Goal: Information Seeking & Learning: Learn about a topic

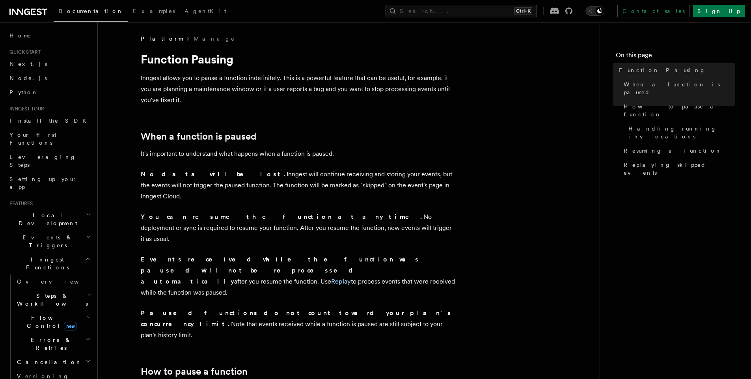
scroll to position [134, 0]
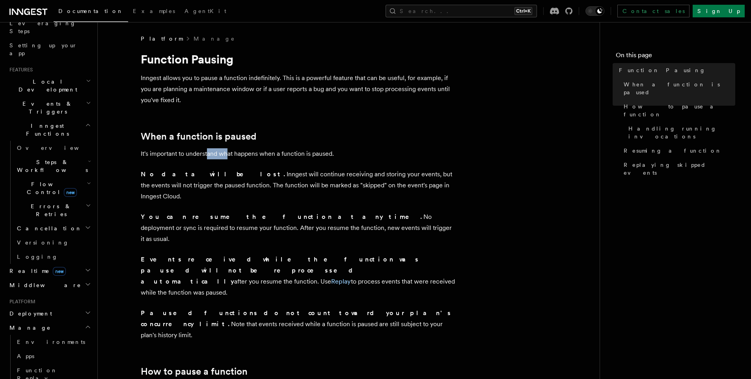
click at [228, 156] on p "It's important to understand what happens when a function is paused." at bounding box center [298, 153] width 315 height 11
drag, startPoint x: 196, startPoint y: 154, endPoint x: 349, endPoint y: 154, distance: 152.6
click at [349, 154] on p "It's important to understand what happens when a function is paused." at bounding box center [298, 153] width 315 height 11
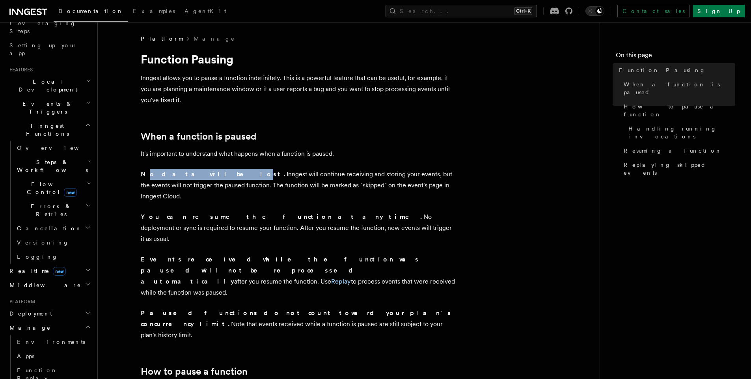
drag, startPoint x: 144, startPoint y: 176, endPoint x: 190, endPoint y: 176, distance: 46.5
click at [190, 176] on strong "No data will be lost." at bounding box center [214, 173] width 146 height 7
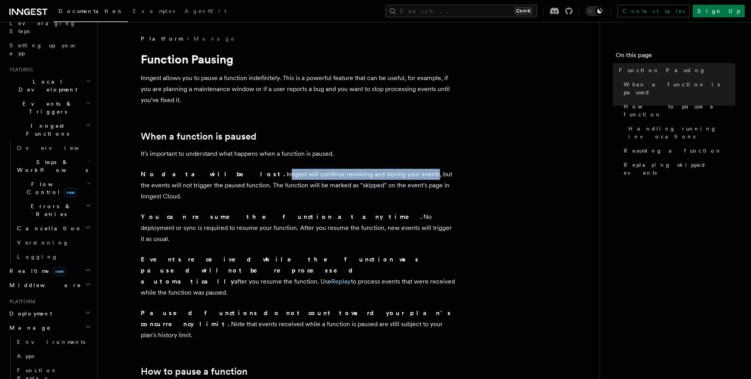
drag, startPoint x: 204, startPoint y: 176, endPoint x: 349, endPoint y: 178, distance: 144.3
click at [348, 178] on p "No data will be lost. Inngest will continue receiving and storing your events, …" at bounding box center [298, 185] width 315 height 33
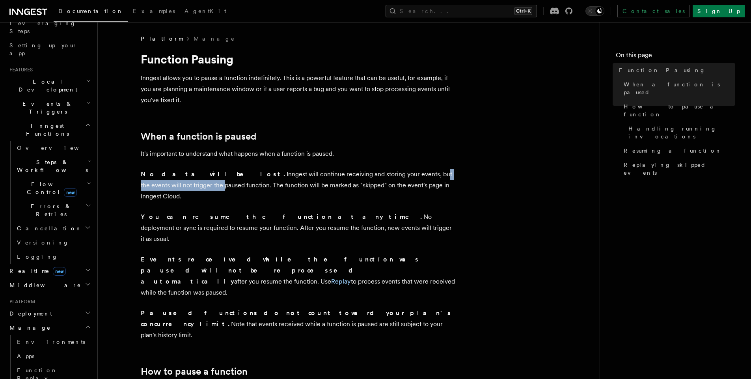
drag, startPoint x: 359, startPoint y: 175, endPoint x: 452, endPoint y: 175, distance: 93.1
click at [452, 175] on p "No data will be lost. Inngest will continue receiving and storing your events, …" at bounding box center [298, 185] width 315 height 33
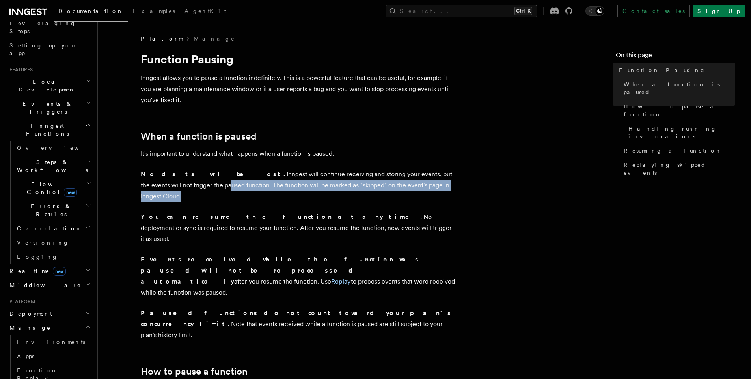
drag, startPoint x: 167, startPoint y: 190, endPoint x: 177, endPoint y: 192, distance: 10.3
click at [193, 187] on p "No data will be lost. Inngest will continue receiving and storing your events, …" at bounding box center [298, 185] width 315 height 33
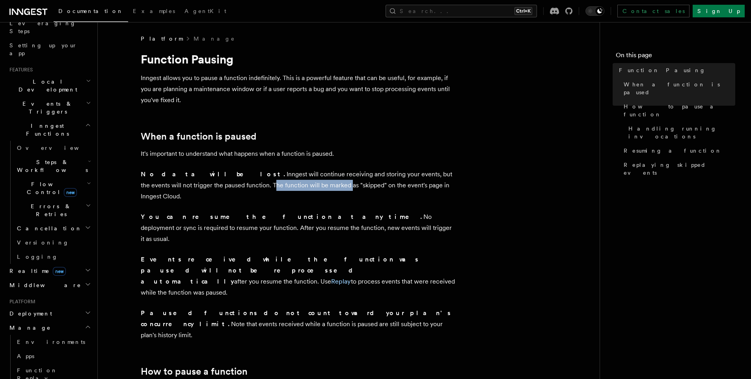
drag, startPoint x: 194, startPoint y: 187, endPoint x: 259, endPoint y: 187, distance: 64.7
click at [259, 187] on p "No data will be lost. Inngest will continue receiving and storing your events, …" at bounding box center [298, 185] width 315 height 33
drag, startPoint x: 287, startPoint y: 188, endPoint x: 300, endPoint y: 188, distance: 13.0
click at [300, 188] on p "No data will be lost. Inngest will continue receiving and storing your events, …" at bounding box center [298, 185] width 315 height 33
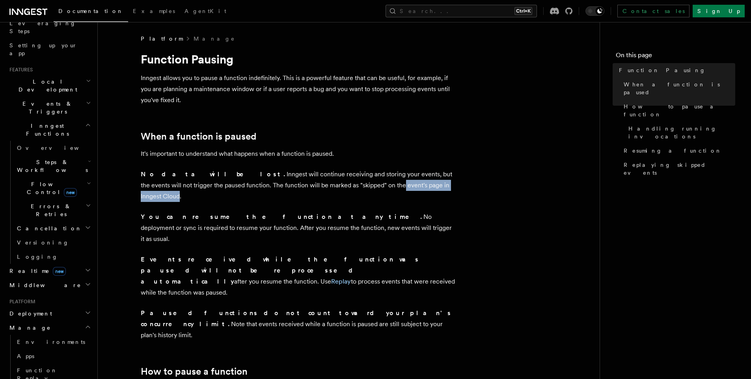
drag, startPoint x: 330, startPoint y: 188, endPoint x: 403, endPoint y: 190, distance: 73.4
click at [403, 190] on p "No data will be lost. Inngest will continue receiving and storing your events, …" at bounding box center [298, 185] width 315 height 33
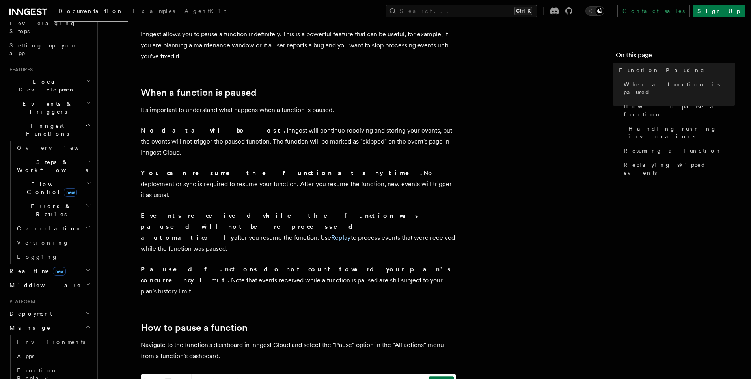
scroll to position [47, 0]
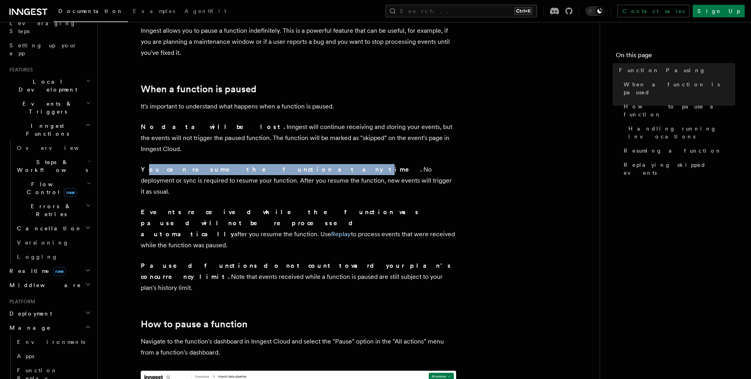
drag, startPoint x: 154, startPoint y: 160, endPoint x: 249, endPoint y: 160, distance: 95.0
click at [245, 166] on strong "You can resume the function at any time." at bounding box center [282, 169] width 283 height 7
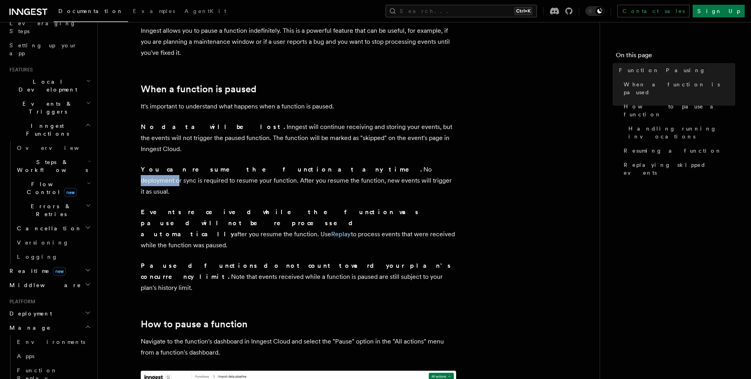
drag, startPoint x: 266, startPoint y: 160, endPoint x: 305, endPoint y: 160, distance: 39.4
click at [305, 164] on p "You can resume the function at any time. No deployment or sync is required to r…" at bounding box center [298, 180] width 315 height 33
click at [326, 164] on p "You can resume the function at any time. No deployment or sync is required to r…" at bounding box center [298, 180] width 315 height 33
drag, startPoint x: 339, startPoint y: 162, endPoint x: 370, endPoint y: 164, distance: 30.8
click at [370, 164] on p "You can resume the function at any time. No deployment or sync is required to r…" at bounding box center [298, 180] width 315 height 33
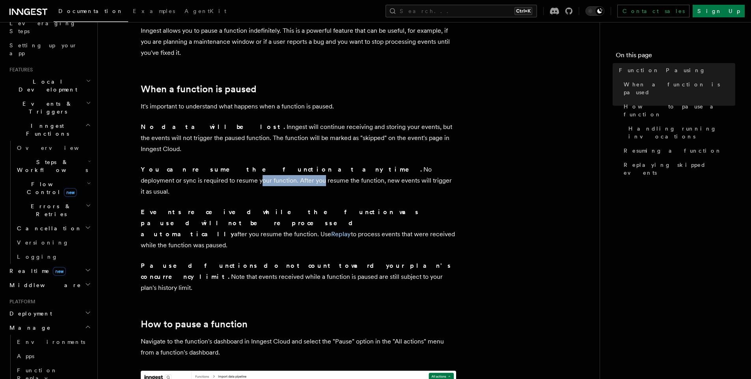
drag, startPoint x: 397, startPoint y: 159, endPoint x: 449, endPoint y: 159, distance: 52.8
click at [449, 164] on p "You can resume the function at any time. No deployment or sync is required to r…" at bounding box center [298, 180] width 315 height 33
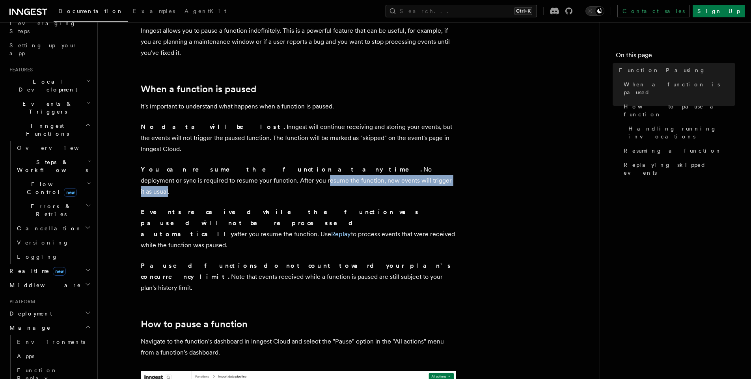
drag, startPoint x: 171, startPoint y: 171, endPoint x: 293, endPoint y: 172, distance: 121.8
click at [290, 172] on p "You can resume the function at any time. No deployment or sync is required to r…" at bounding box center [298, 180] width 315 height 33
click at [296, 172] on p "You can resume the function at any time. No deployment or sync is required to r…" at bounding box center [298, 180] width 315 height 33
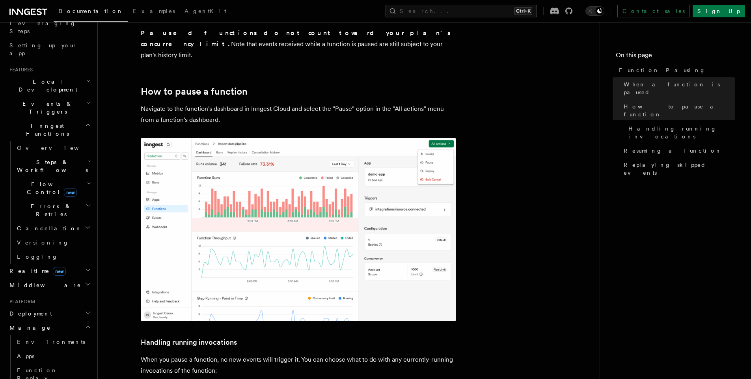
scroll to position [284, 0]
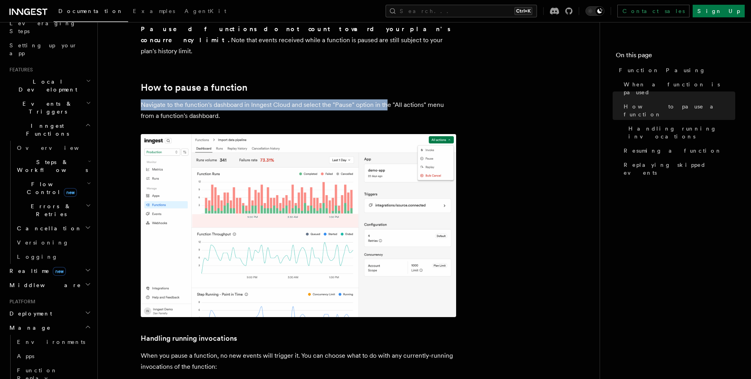
drag, startPoint x: 142, startPoint y: 49, endPoint x: 388, endPoint y: 54, distance: 246.9
click at [388, 99] on p "Navigate to the function's dashboard in Inngest Cloud and select the "Pause" op…" at bounding box center [298, 110] width 315 height 22
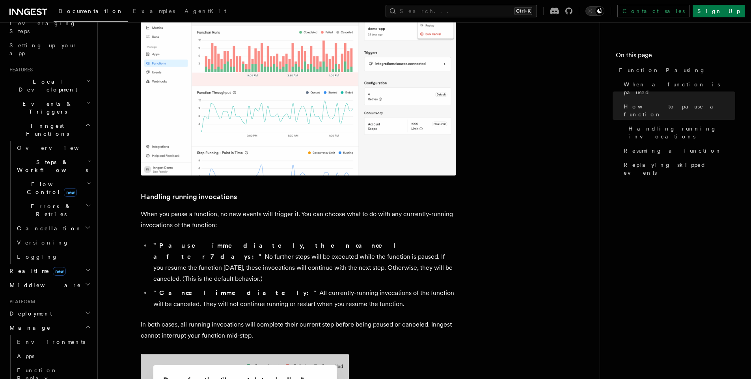
scroll to position [426, 0]
click at [177, 208] on p "When you pause a function, no new events will trigger it. You can choose what t…" at bounding box center [298, 219] width 315 height 22
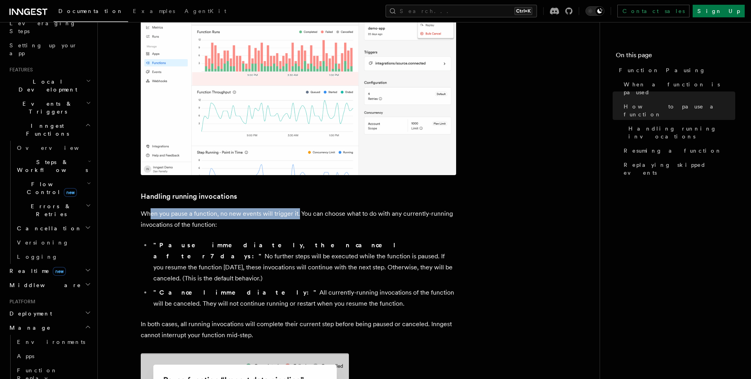
drag, startPoint x: 151, startPoint y: 159, endPoint x: 298, endPoint y: 160, distance: 146.3
click at [298, 208] on p "When you pause a function, no new events will trigger it. You can choose what t…" at bounding box center [298, 219] width 315 height 22
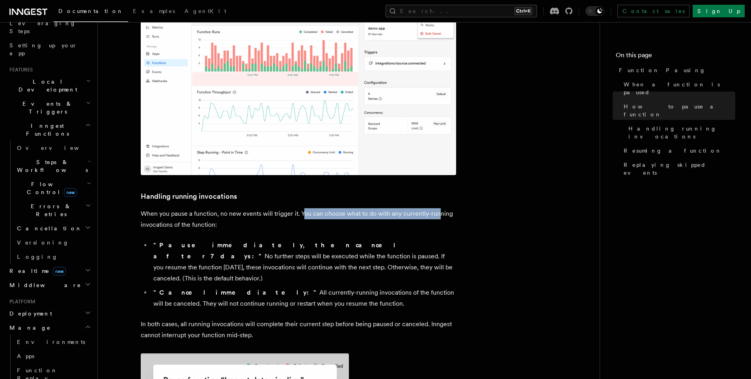
drag, startPoint x: 304, startPoint y: 160, endPoint x: 442, endPoint y: 162, distance: 138.4
click at [440, 208] on p "When you pause a function, no new events will trigger it. You can choose what t…" at bounding box center [298, 219] width 315 height 22
click at [442, 208] on p "When you pause a function, no new events will trigger it. You can choose what t…" at bounding box center [298, 219] width 315 height 22
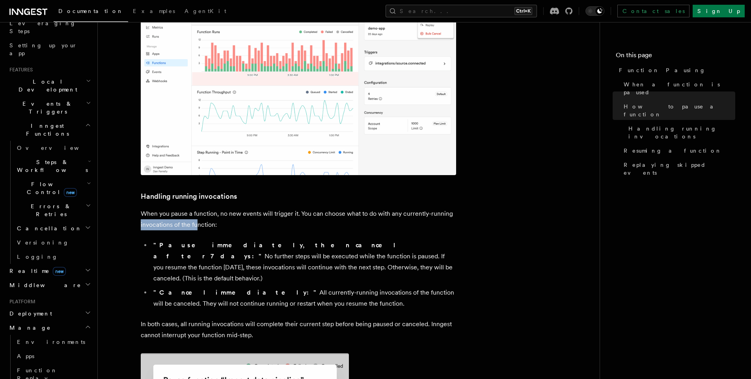
drag, startPoint x: 172, startPoint y: 172, endPoint x: 220, endPoint y: 170, distance: 48.9
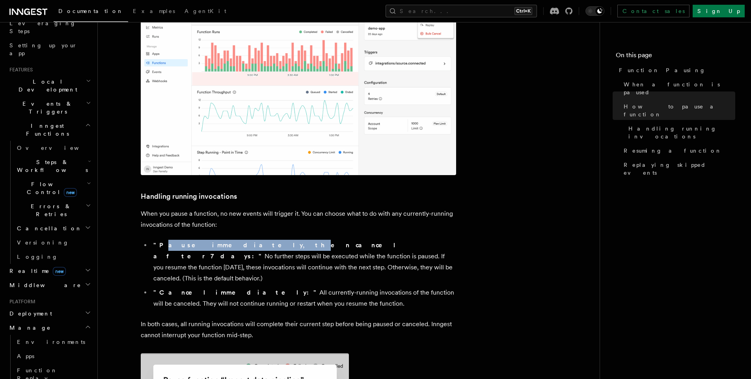
drag, startPoint x: 160, startPoint y: 192, endPoint x: 217, endPoint y: 190, distance: 56.8
click at [217, 241] on strong ""Pause immediately, then cancel after 7 days:"" at bounding box center [276, 250] width 247 height 19
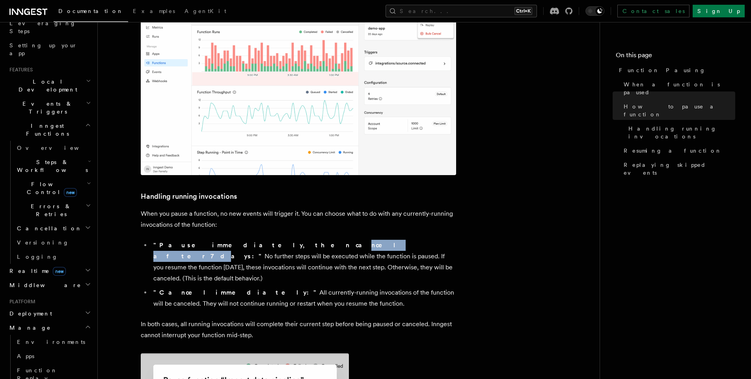
drag, startPoint x: 263, startPoint y: 190, endPoint x: 292, endPoint y: 192, distance: 28.8
click at [278, 241] on strong ""Pause immediately, then cancel after 7 days:"" at bounding box center [276, 250] width 247 height 19
click at [293, 240] on li ""Pause immediately, then cancel after 7 days:" No further steps will be execute…" at bounding box center [303, 262] width 305 height 44
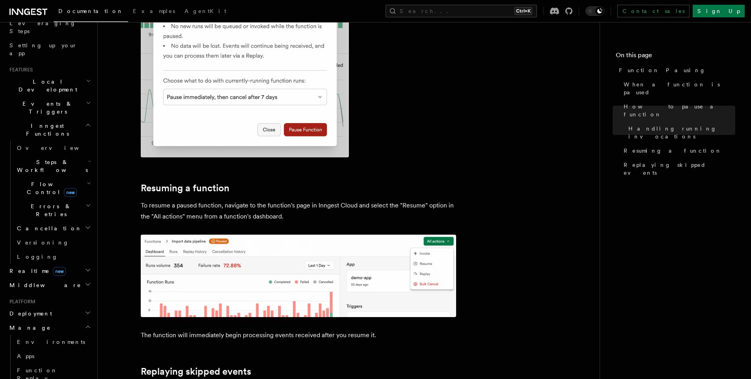
scroll to position [899, 0]
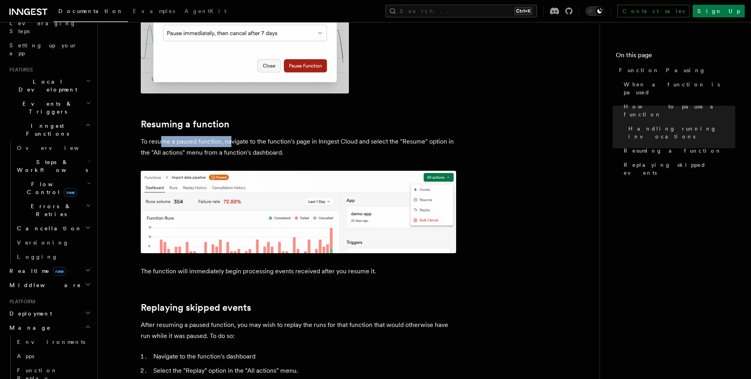
drag, startPoint x: 171, startPoint y: 80, endPoint x: 231, endPoint y: 80, distance: 59.9
click at [231, 136] on p "To resume a paused function, navigate to the function's page in Inngest Cloud a…" at bounding box center [298, 147] width 315 height 22
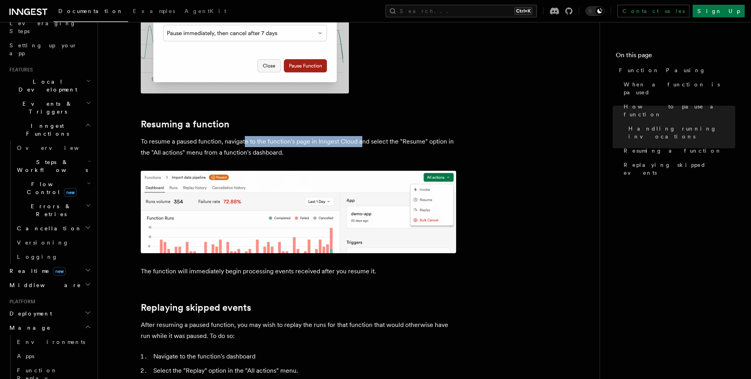
drag, startPoint x: 249, startPoint y: 79, endPoint x: 362, endPoint y: 79, distance: 112.8
click at [362, 136] on p "To resume a paused function, navigate to the function's page in Inngest Cloud a…" at bounding box center [298, 147] width 315 height 22
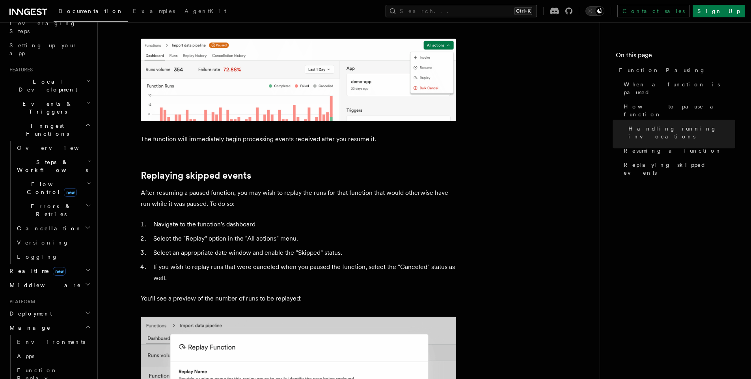
scroll to position [1041, 0]
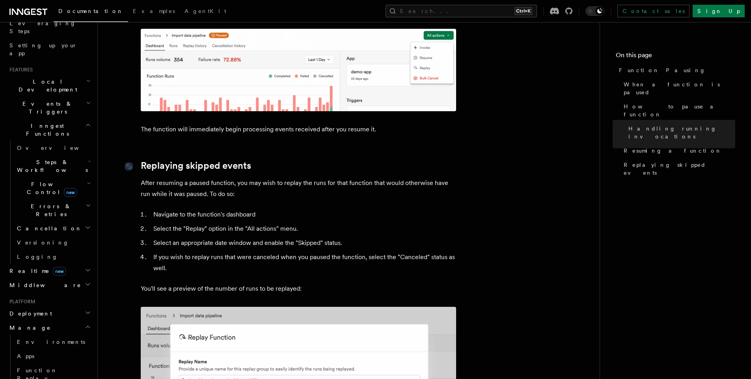
click at [247, 160] on link "Replaying skipped events" at bounding box center [196, 165] width 110 height 11
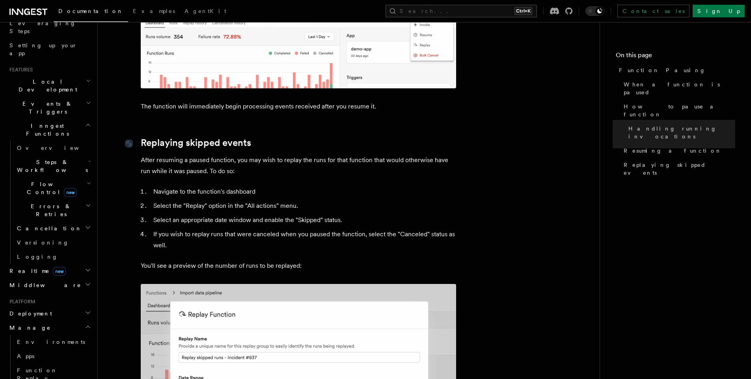
scroll to position [1097, 0]
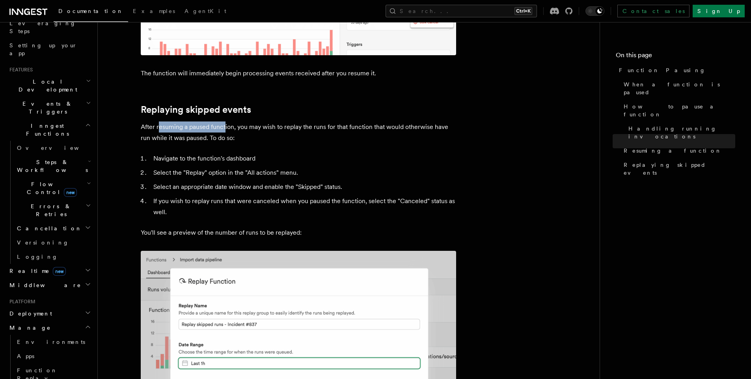
drag, startPoint x: 173, startPoint y: 62, endPoint x: 225, endPoint y: 62, distance: 52.4
click at [225, 121] on p "After resuming a paused function, you may wish to replay the runs for that func…" at bounding box center [298, 132] width 315 height 22
drag, startPoint x: 171, startPoint y: 107, endPoint x: 214, endPoint y: 108, distance: 43.0
click at [214, 167] on li "Select the "Replay" option in the "All actions" menu." at bounding box center [303, 172] width 305 height 11
click at [244, 181] on li "Select an appropriate date window and enable the "Skipped" status." at bounding box center [303, 186] width 305 height 11
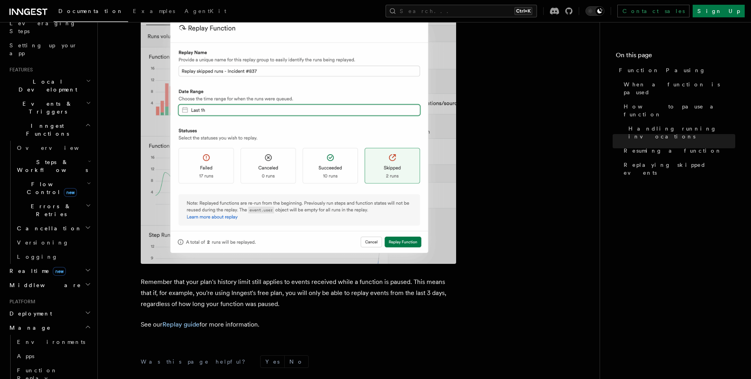
scroll to position [1391, 0]
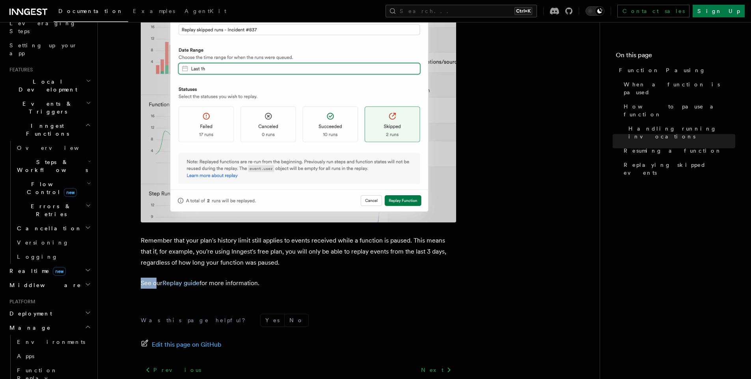
drag, startPoint x: 164, startPoint y: 219, endPoint x: 158, endPoint y: 220, distance: 6.3
click at [158, 278] on p "See our Replay guide for more information." at bounding box center [298, 283] width 315 height 11
drag, startPoint x: 231, startPoint y: 215, endPoint x: 265, endPoint y: 217, distance: 34.0
click at [265, 278] on p "See our Replay guide for more information." at bounding box center [298, 283] width 315 height 11
click at [310, 278] on p "See our Replay guide for more information." at bounding box center [298, 283] width 315 height 11
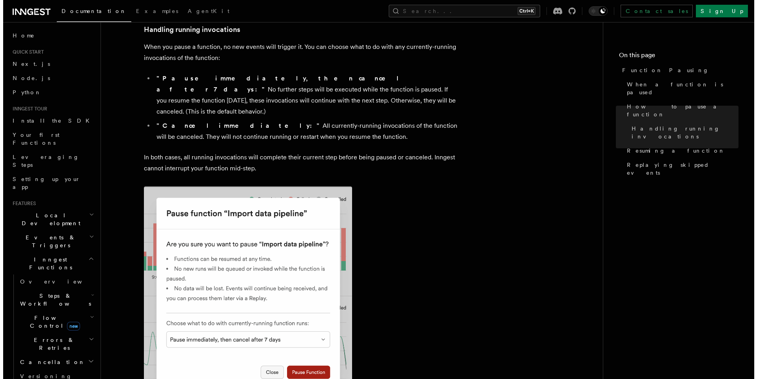
scroll to position [587, 0]
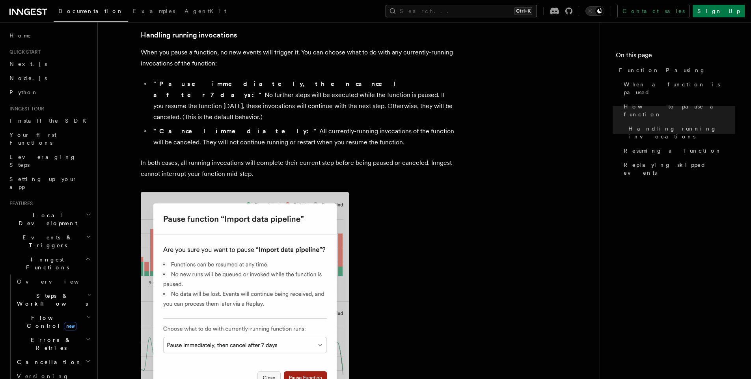
click at [472, 10] on button "Search... Ctrl+K" at bounding box center [461, 11] width 151 height 13
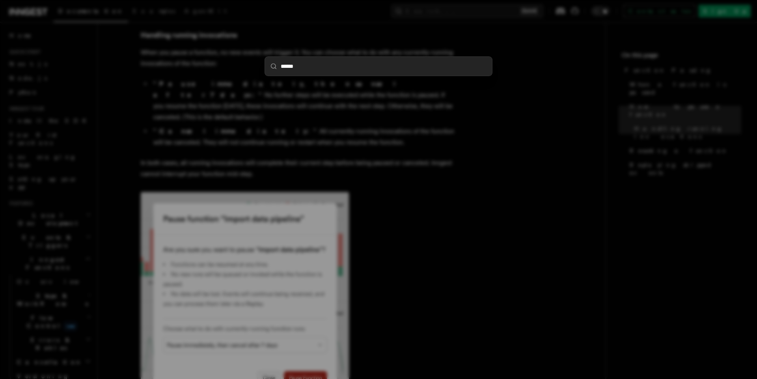
type input "*****"
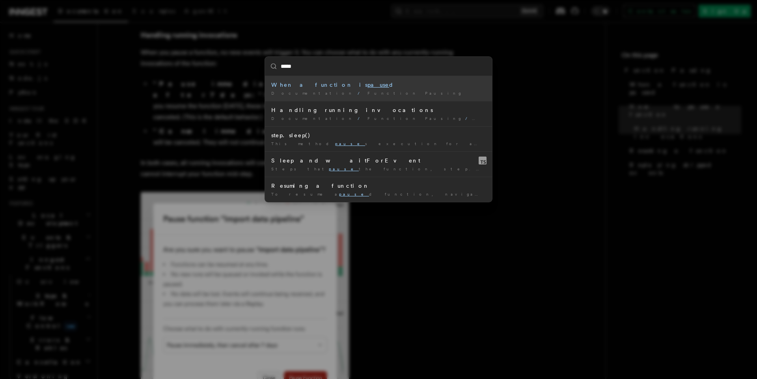
click at [389, 81] on div "When a function is pause d" at bounding box center [378, 85] width 214 height 8
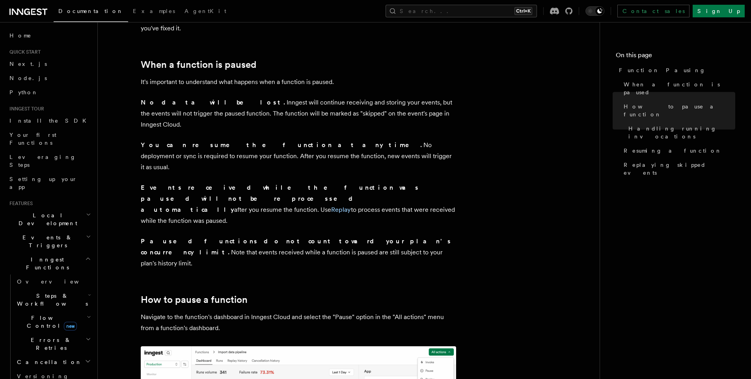
scroll to position [93, 0]
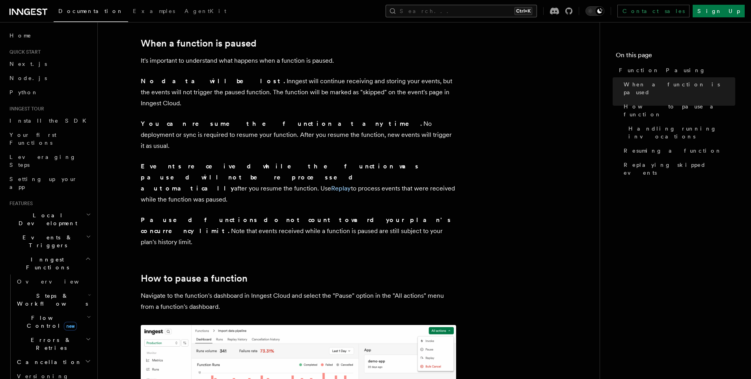
click at [462, 9] on button "Search... Ctrl+K" at bounding box center [461, 11] width 151 height 13
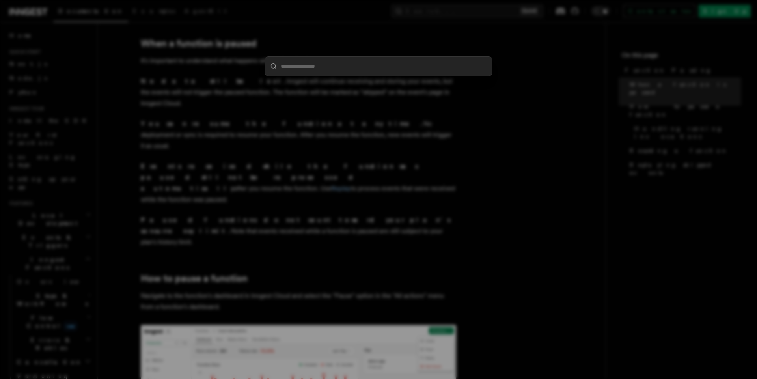
click at [299, 118] on div at bounding box center [378, 189] width 757 height 379
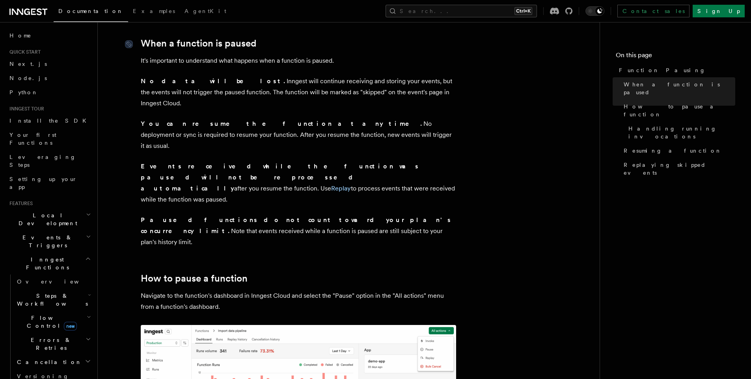
click at [229, 39] on link "When a function is paused" at bounding box center [199, 43] width 116 height 11
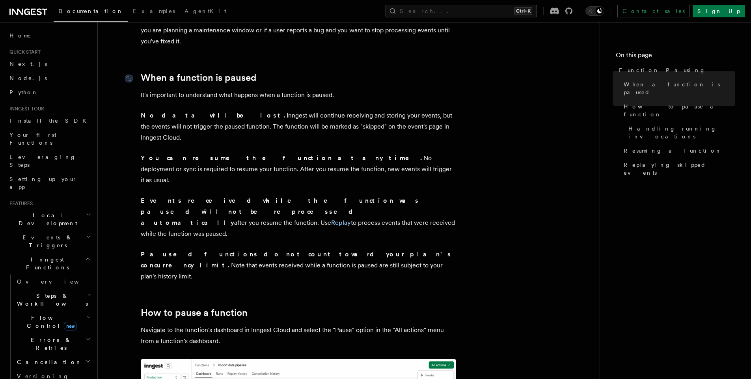
scroll to position [0, 0]
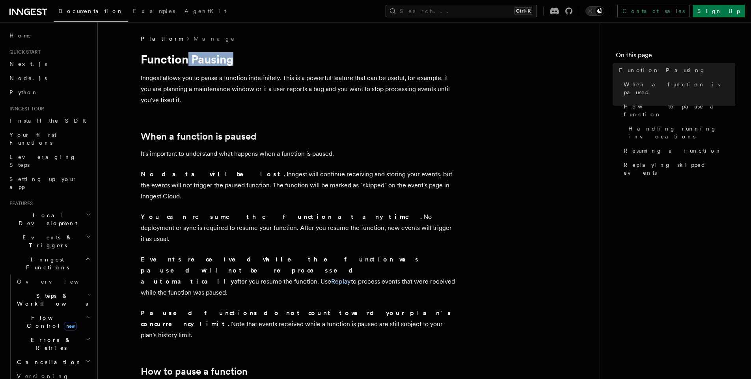
drag, startPoint x: 189, startPoint y: 59, endPoint x: 239, endPoint y: 60, distance: 49.7
click at [239, 60] on h1 "Function Pausing" at bounding box center [298, 59] width 315 height 14
drag, startPoint x: 235, startPoint y: 60, endPoint x: 191, endPoint y: 60, distance: 43.8
click at [191, 60] on h1 "Function Pausing" at bounding box center [298, 59] width 315 height 14
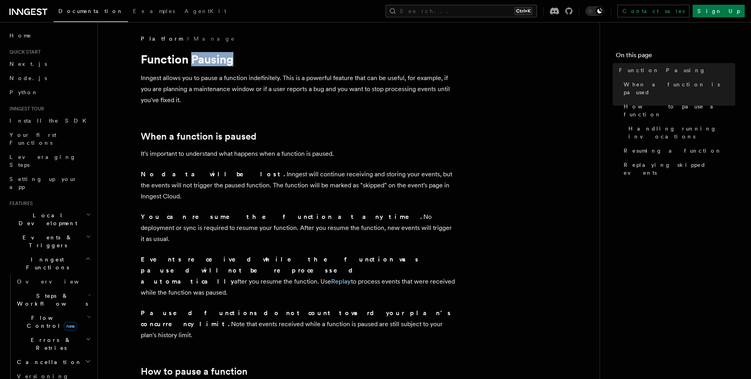
copy h1 "Pausing"
click at [471, 11] on button "Search... Ctrl+K" at bounding box center [461, 11] width 151 height 13
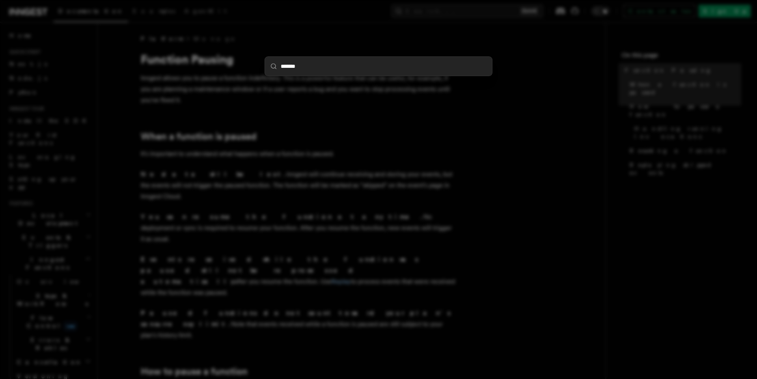
type input "*******"
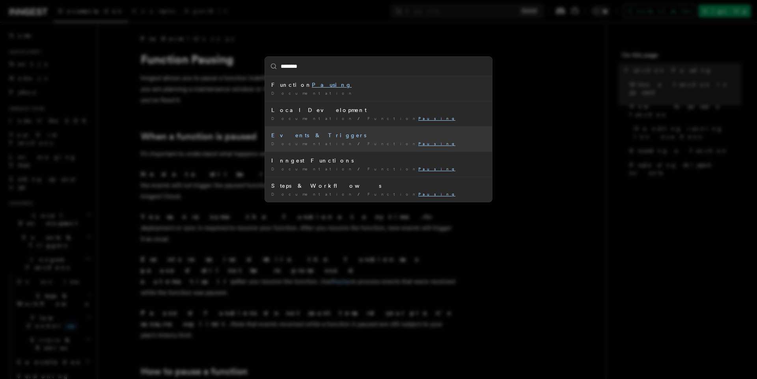
click at [297, 132] on div "Events & Triggers" at bounding box center [378, 135] width 214 height 8
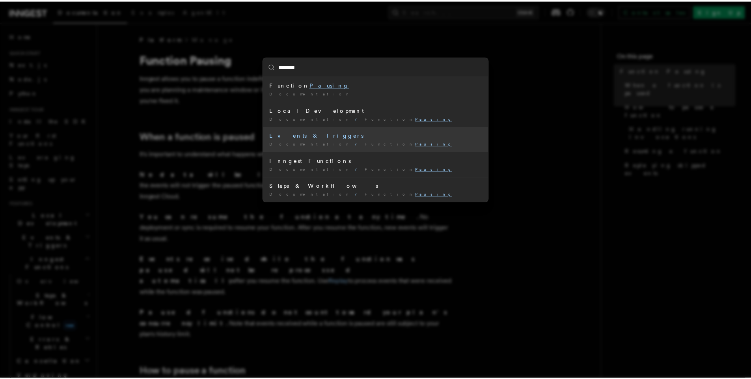
scroll to position [177, 0]
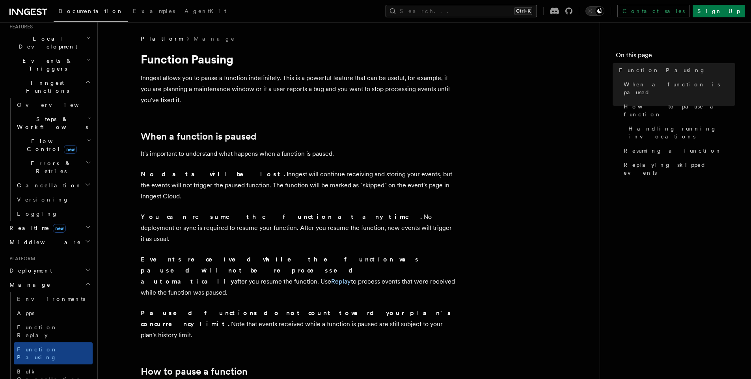
click at [506, 15] on button "Search... Ctrl+K" at bounding box center [461, 11] width 151 height 13
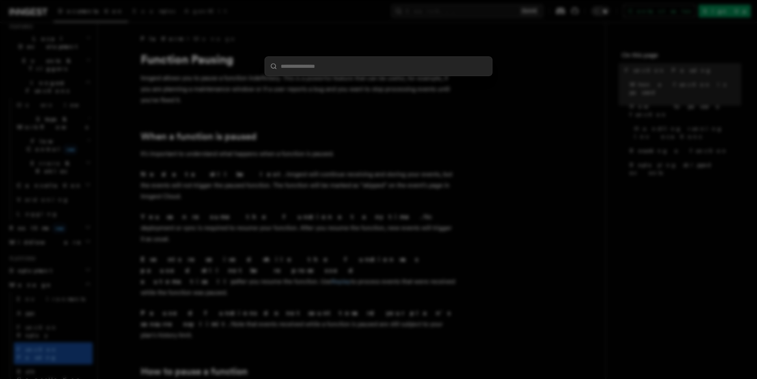
type input "*******"
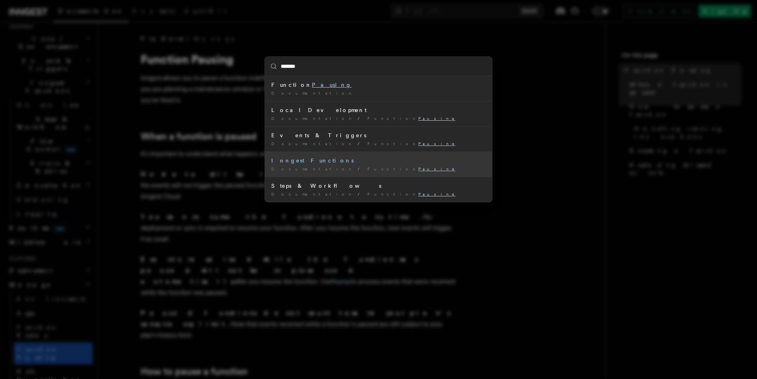
click at [360, 162] on div "Inngest Functions" at bounding box center [378, 161] width 214 height 8
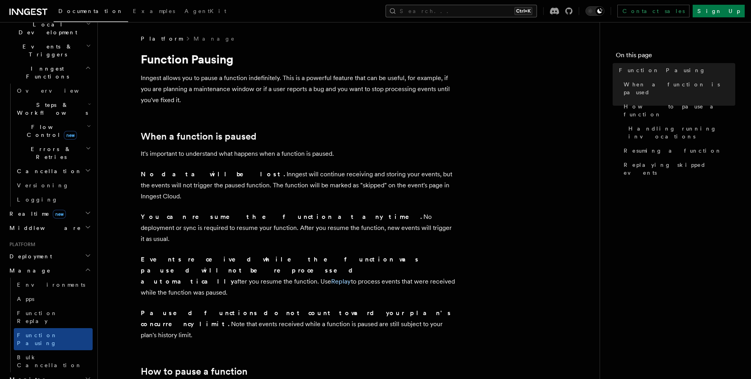
click at [503, 7] on button "Search... Ctrl+K" at bounding box center [461, 11] width 151 height 13
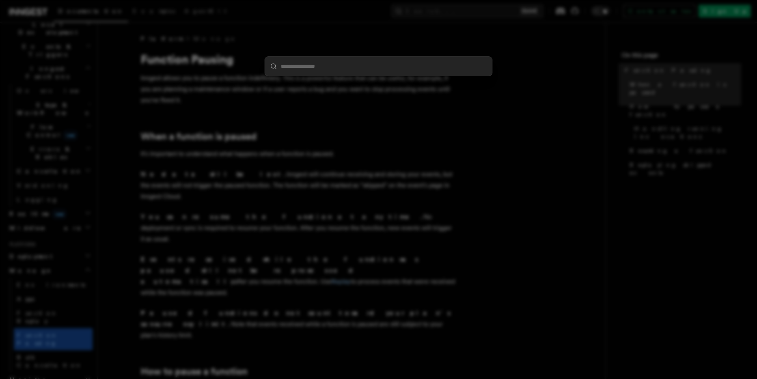
type input "*******"
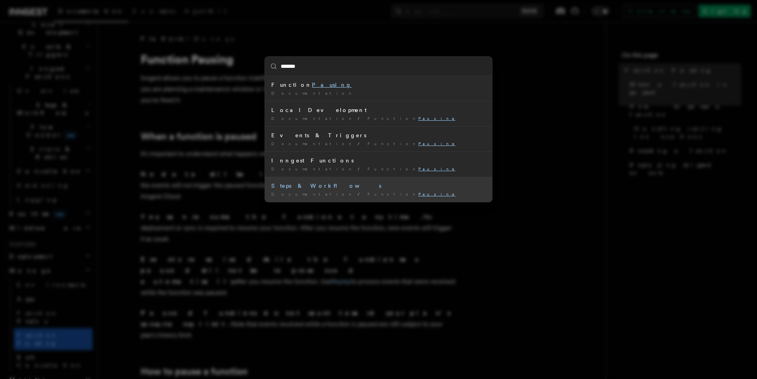
click at [356, 192] on div "Documentation / Function Pausing /" at bounding box center [378, 194] width 214 height 6
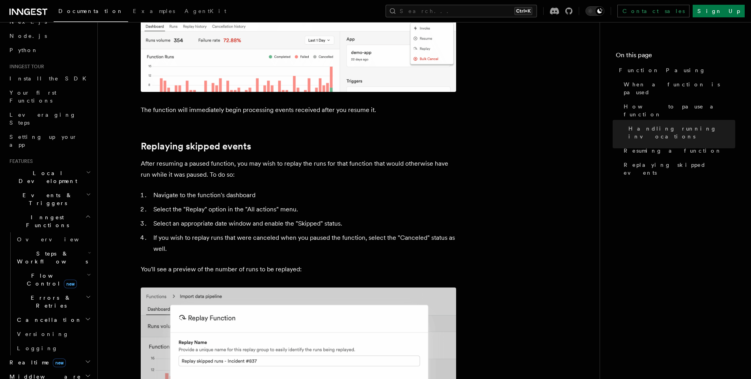
scroll to position [47, 0]
click at [61, 161] on h2 "Local Development" at bounding box center [49, 172] width 86 height 22
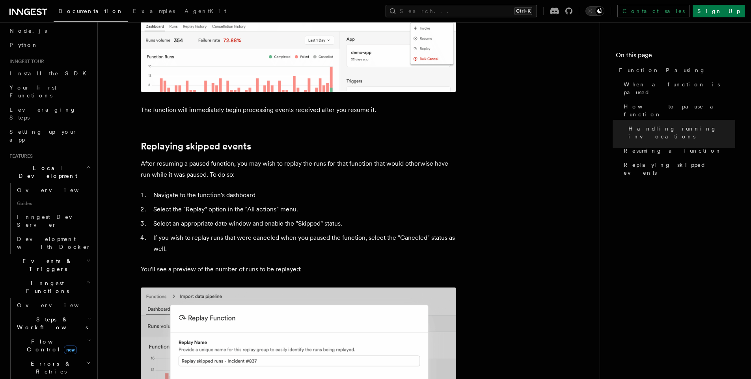
click at [65, 161] on h2 "Local Development" at bounding box center [49, 172] width 86 height 22
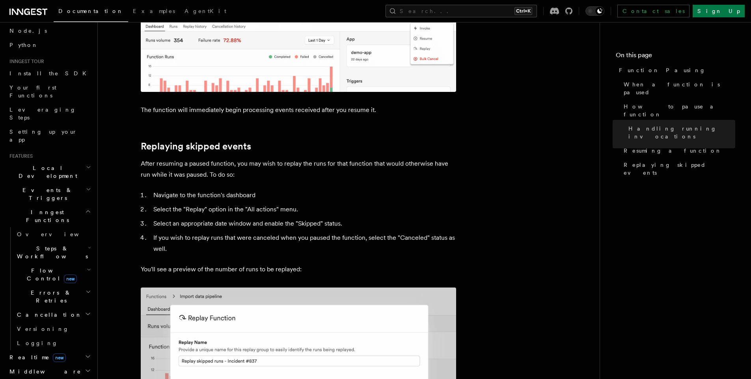
click at [64, 183] on h2 "Events & Triggers" at bounding box center [49, 194] width 86 height 22
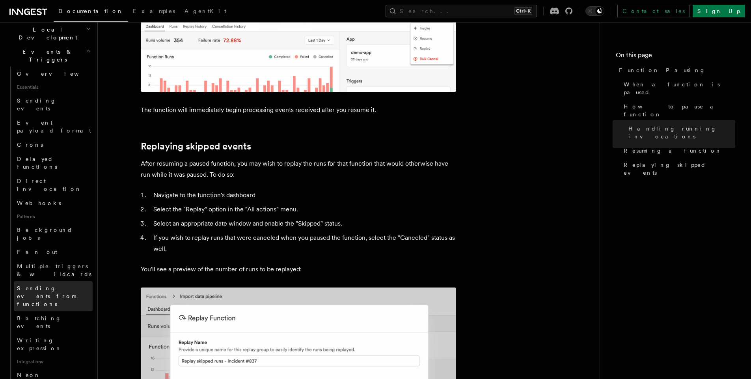
scroll to position [189, 0]
click at [63, 282] on span "Sending events from functions" at bounding box center [46, 293] width 59 height 22
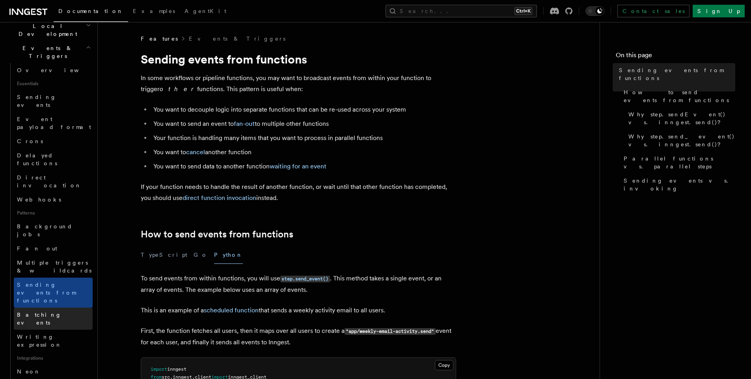
click at [63, 308] on link "Batching events" at bounding box center [53, 319] width 79 height 22
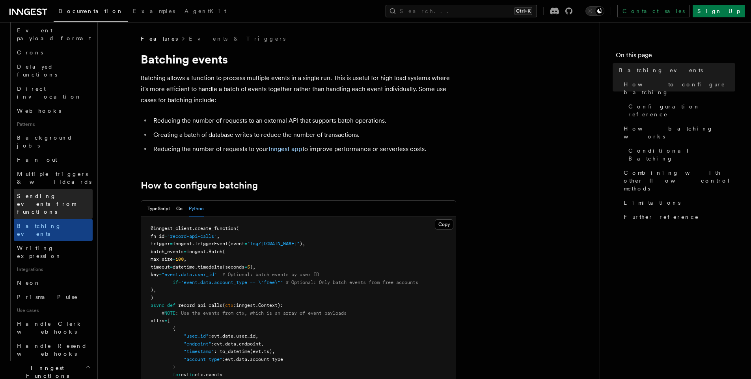
scroll to position [284, 0]
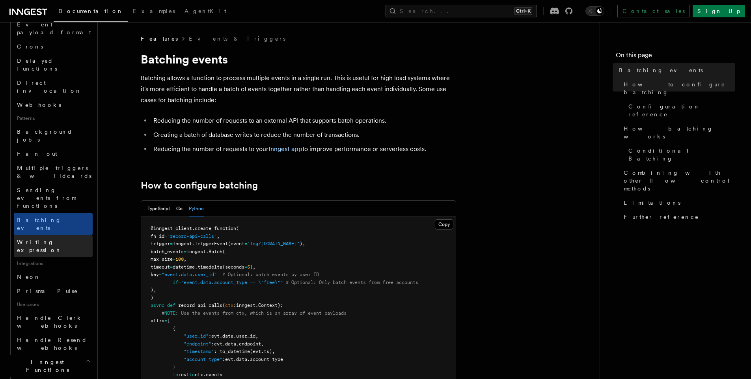
click at [62, 239] on span "Writing expression" at bounding box center [39, 246] width 45 height 14
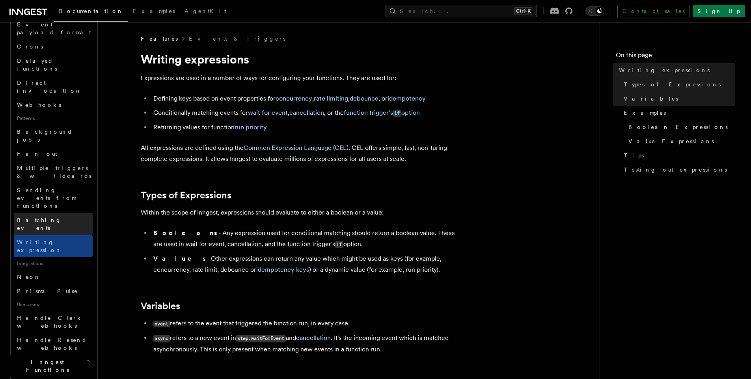
click at [62, 213] on link "Batching events" at bounding box center [53, 224] width 79 height 22
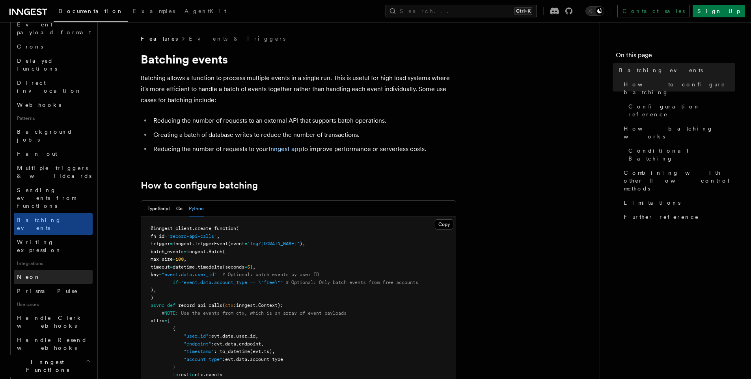
click at [63, 270] on link "Neon" at bounding box center [53, 277] width 79 height 14
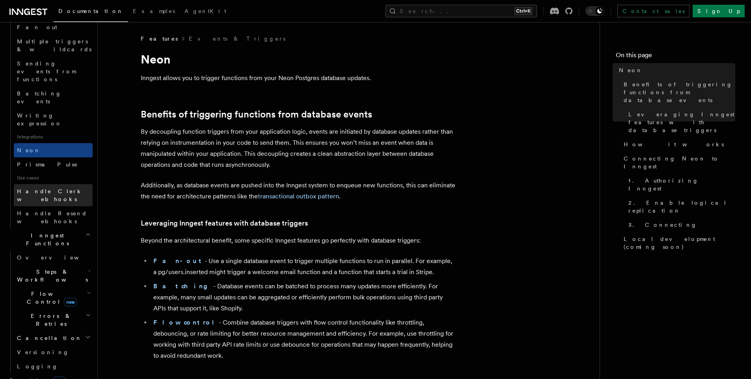
scroll to position [426, 0]
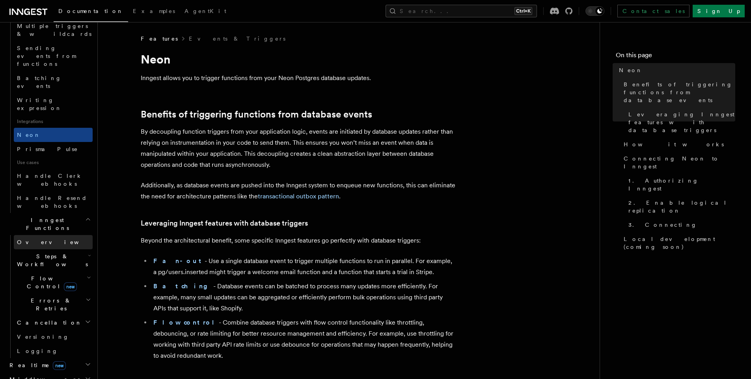
click at [68, 235] on link "Overview" at bounding box center [53, 242] width 79 height 14
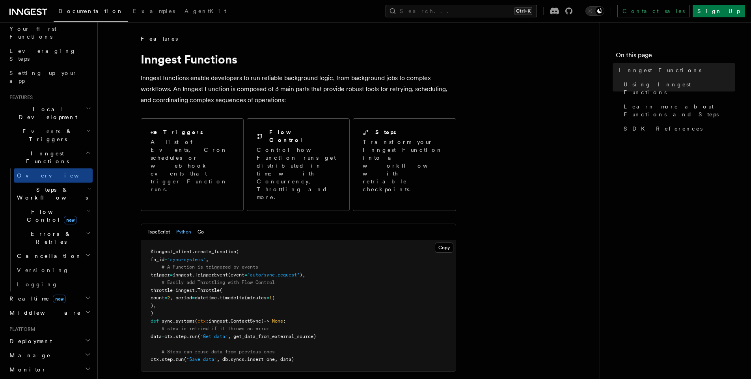
scroll to position [110, 0]
click at [71, 179] on h2 "Steps & Workflows" at bounding box center [53, 190] width 79 height 22
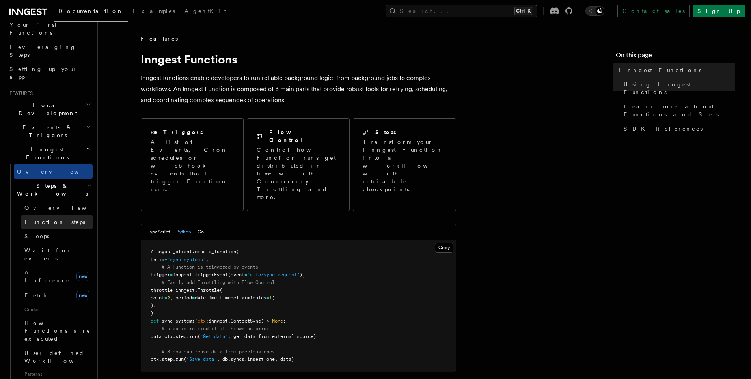
click at [56, 219] on span "Function steps" at bounding box center [54, 222] width 61 height 6
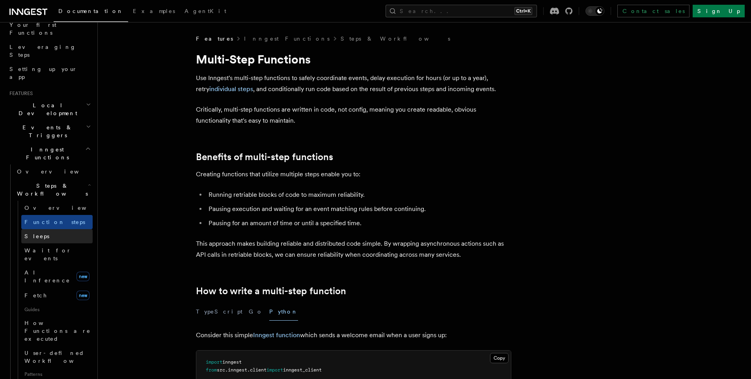
click at [56, 229] on link "Sleeps" at bounding box center [56, 236] width 71 height 14
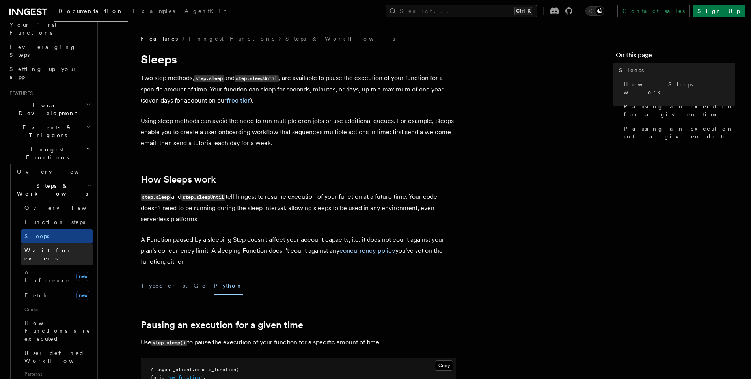
click at [57, 247] on span "Wait for events" at bounding box center [47, 254] width 47 height 14
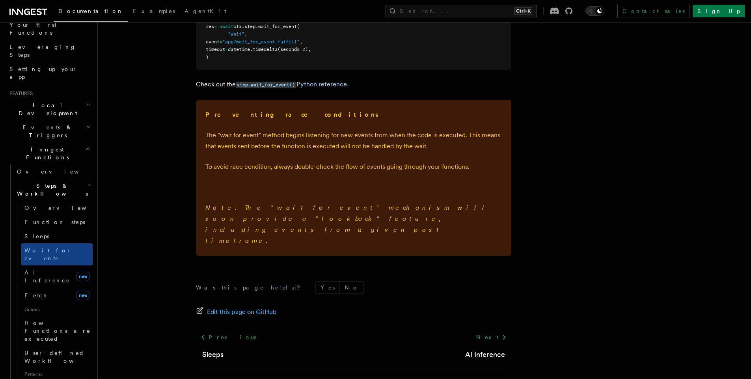
scroll to position [205, 0]
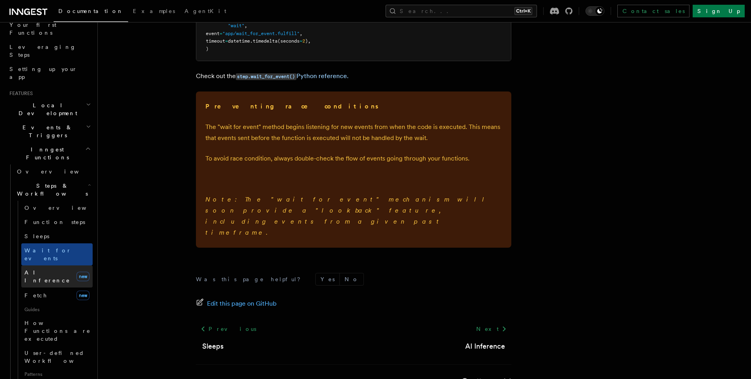
click at [42, 265] on link "AI Inference new" at bounding box center [56, 276] width 71 height 22
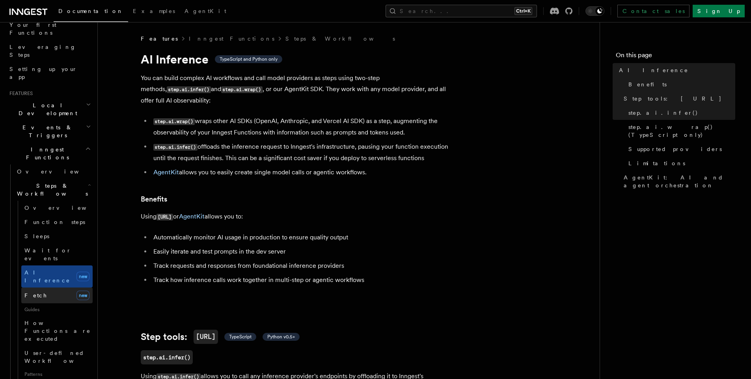
click at [50, 287] on link "Fetch new" at bounding box center [56, 295] width 71 height 16
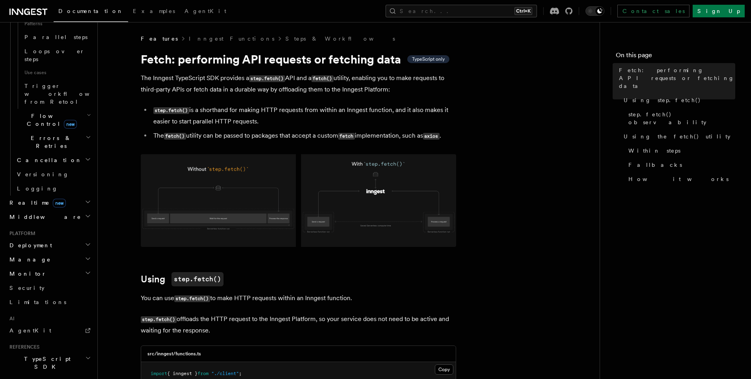
scroll to position [465, 0]
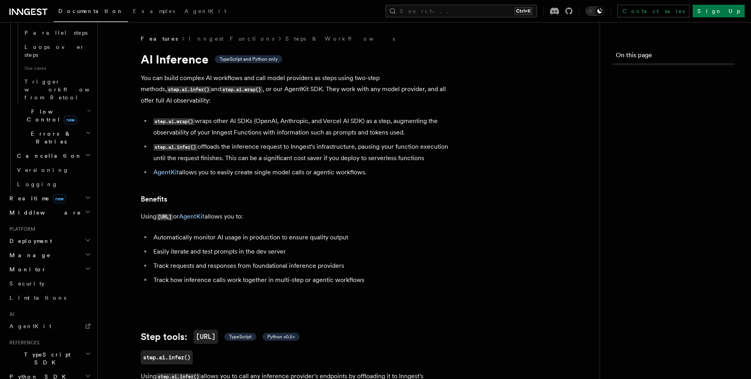
scroll to position [205, 0]
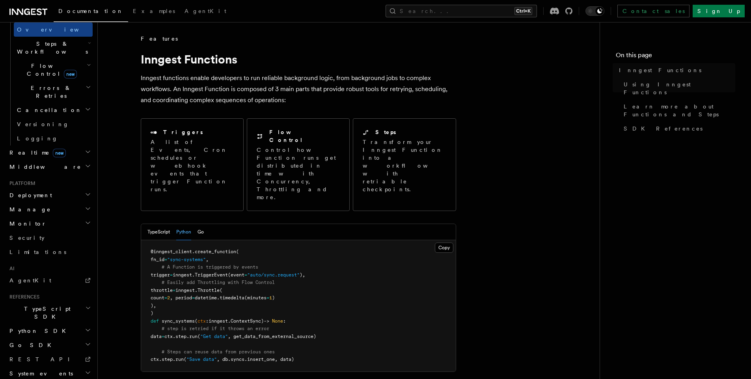
scroll to position [465, 0]
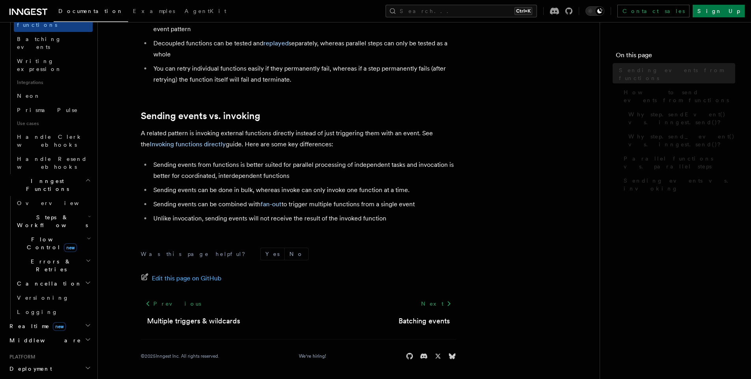
scroll to position [323, 0]
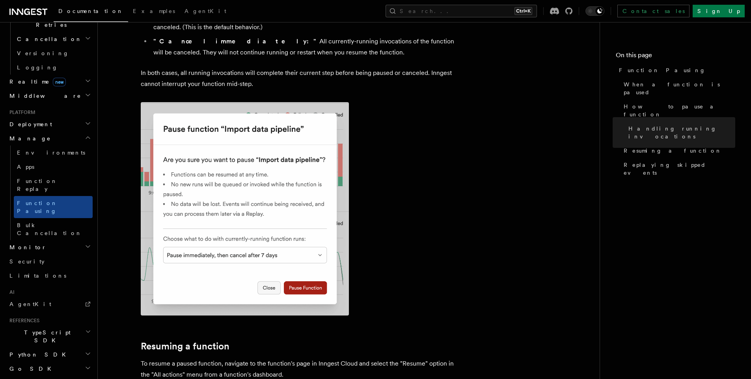
scroll to position [293, 0]
